Goal: Task Accomplishment & Management: Manage account settings

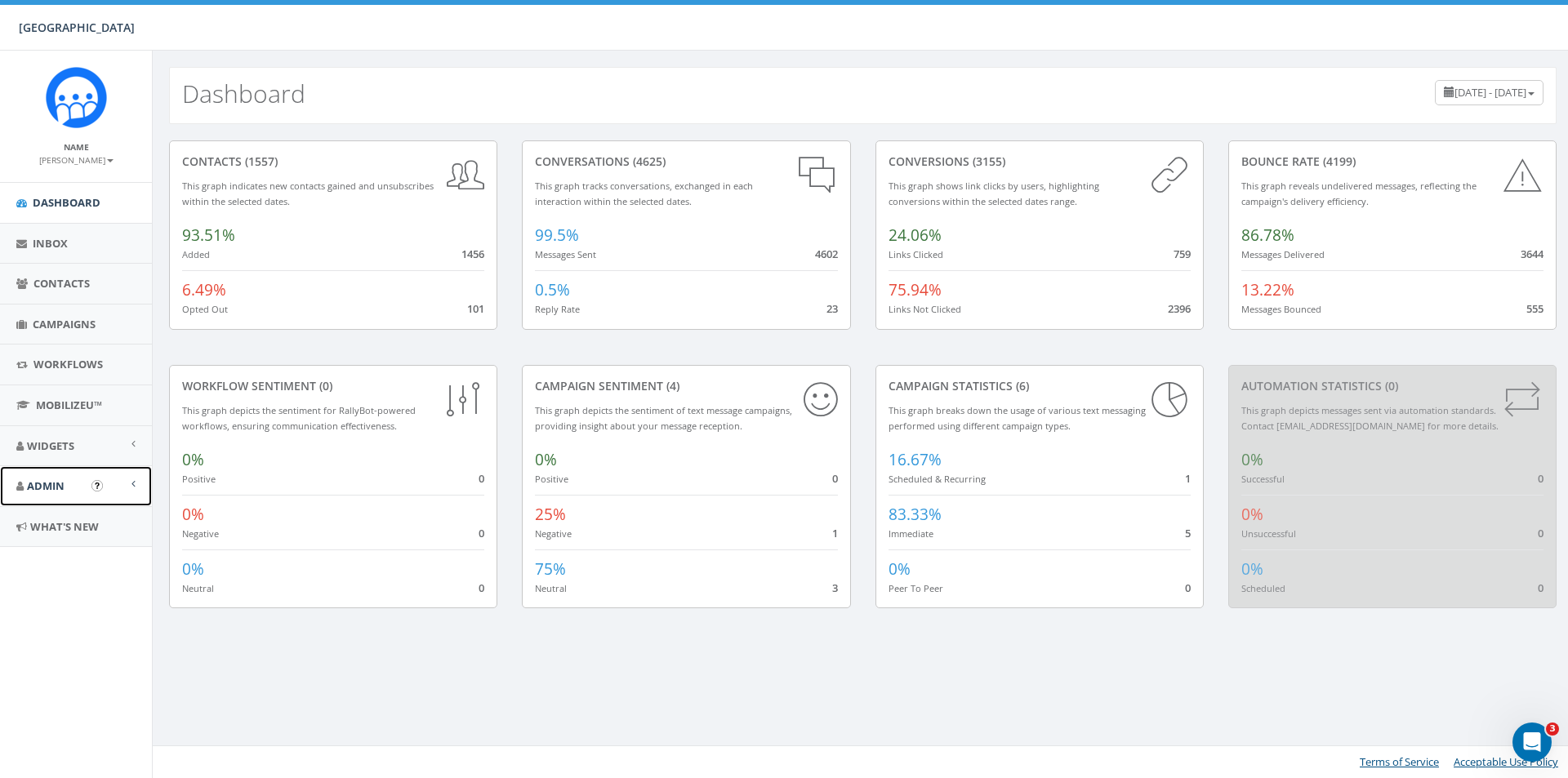
click at [36, 473] on link "Admin" at bounding box center [76, 486] width 152 height 40
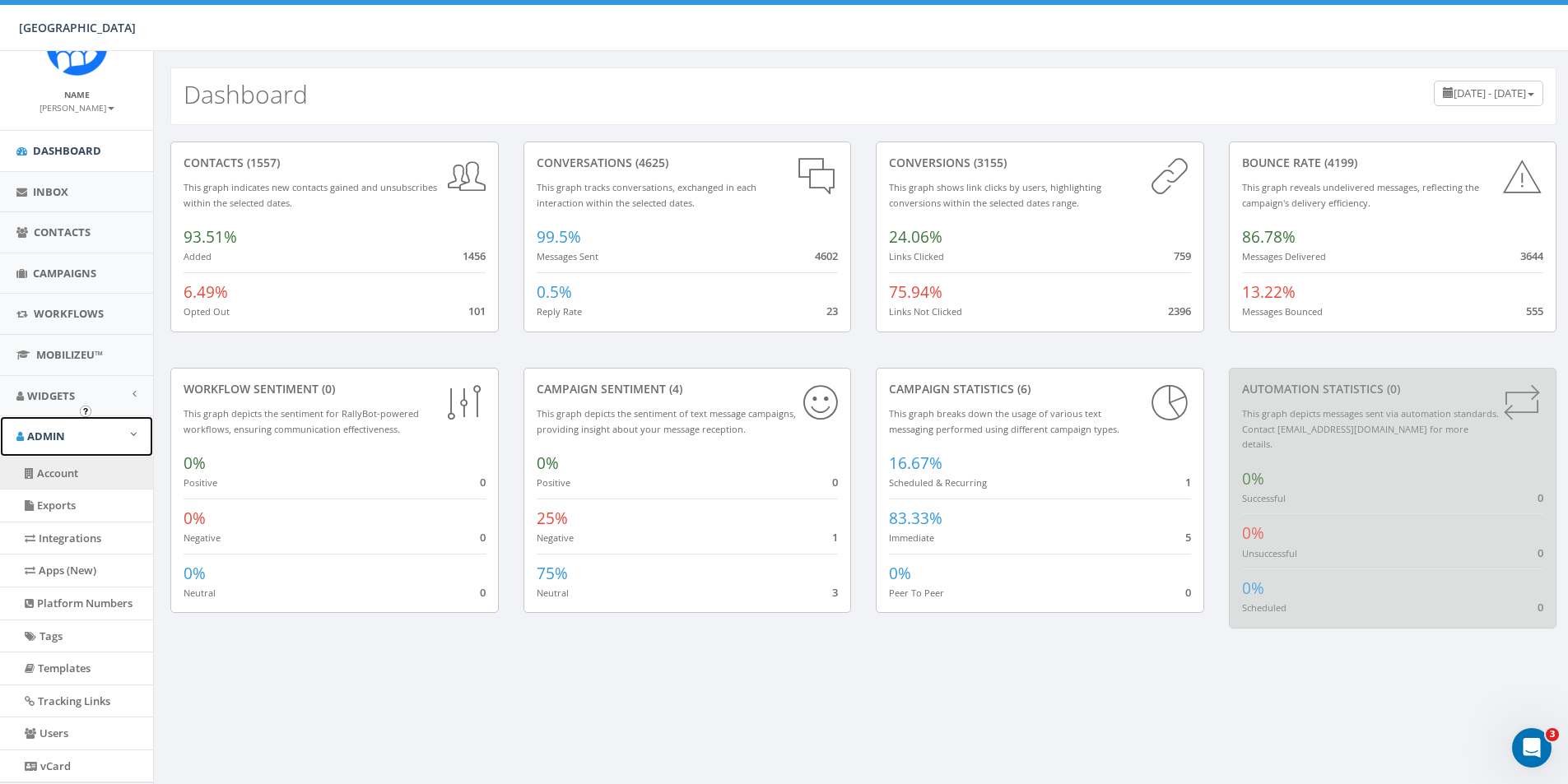
scroll to position [82, 0]
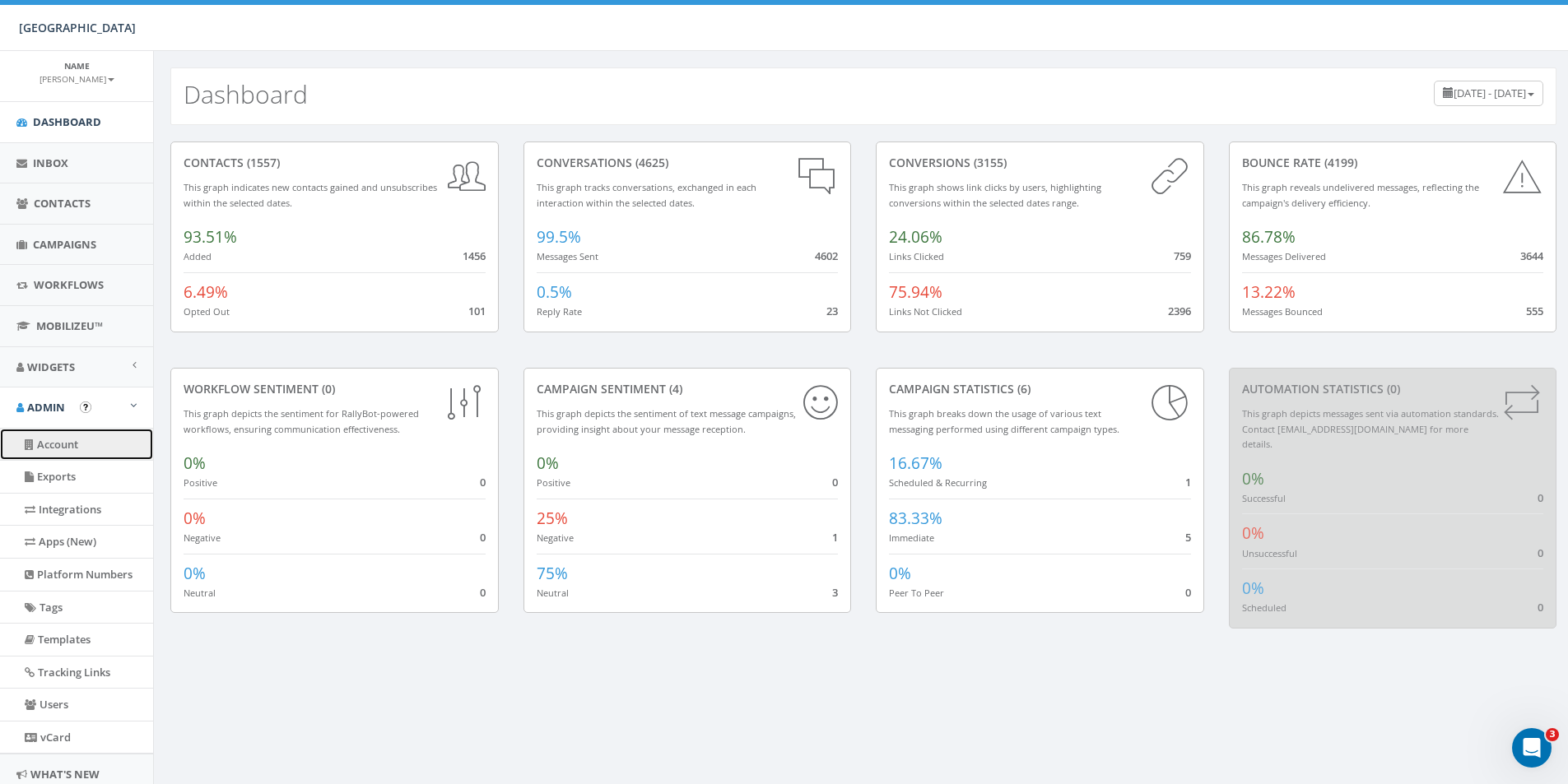
click at [58, 457] on link "Account" at bounding box center [77, 445] width 153 height 33
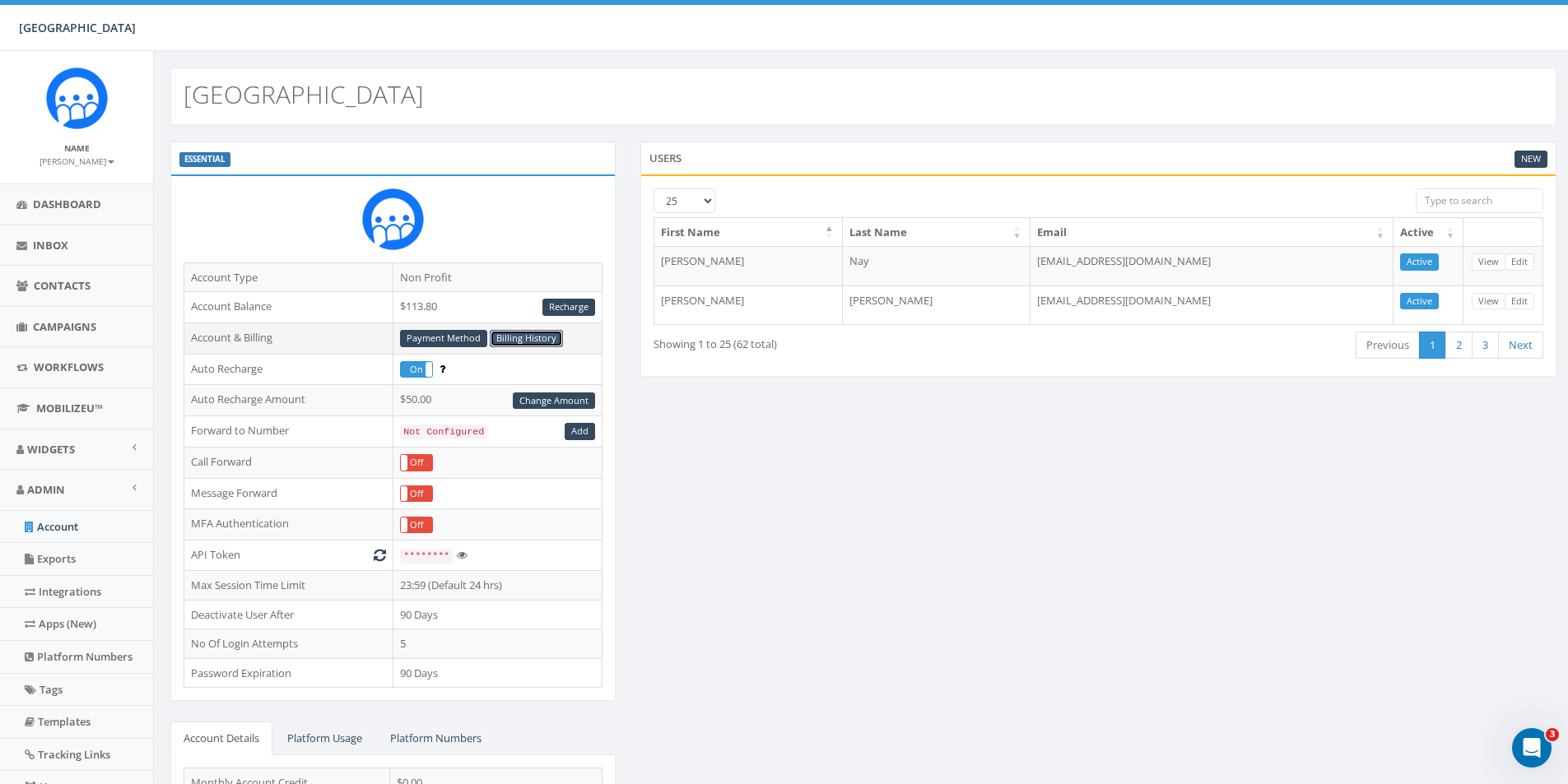
click at [515, 338] on link "Billing History" at bounding box center [526, 338] width 74 height 17
